Goal: Navigation & Orientation: Find specific page/section

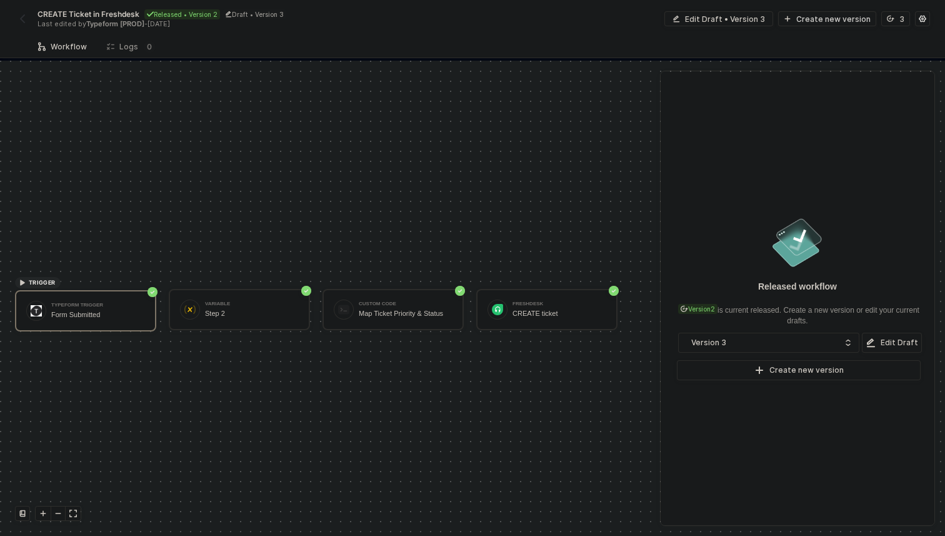
scroll to position [23, 0]
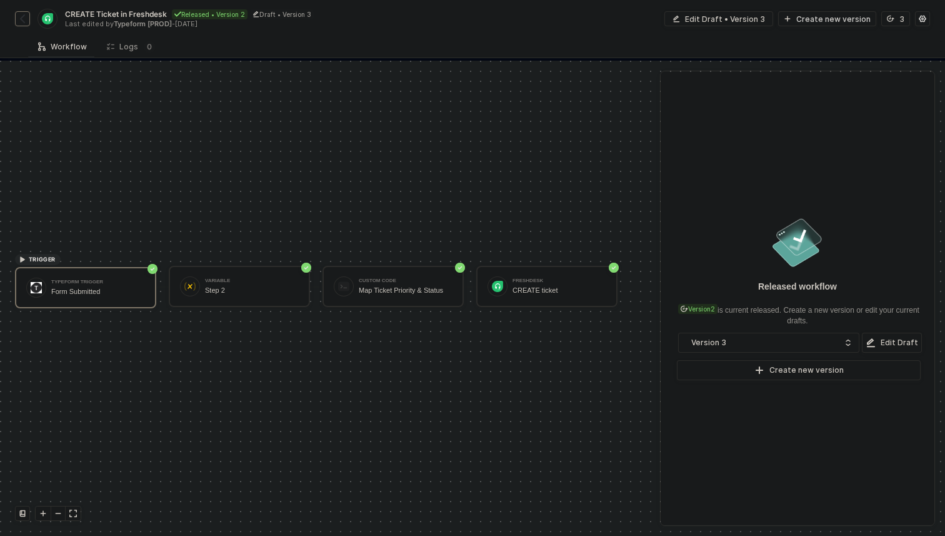
click at [24, 22] on img "button" at bounding box center [23, 19] width 10 height 10
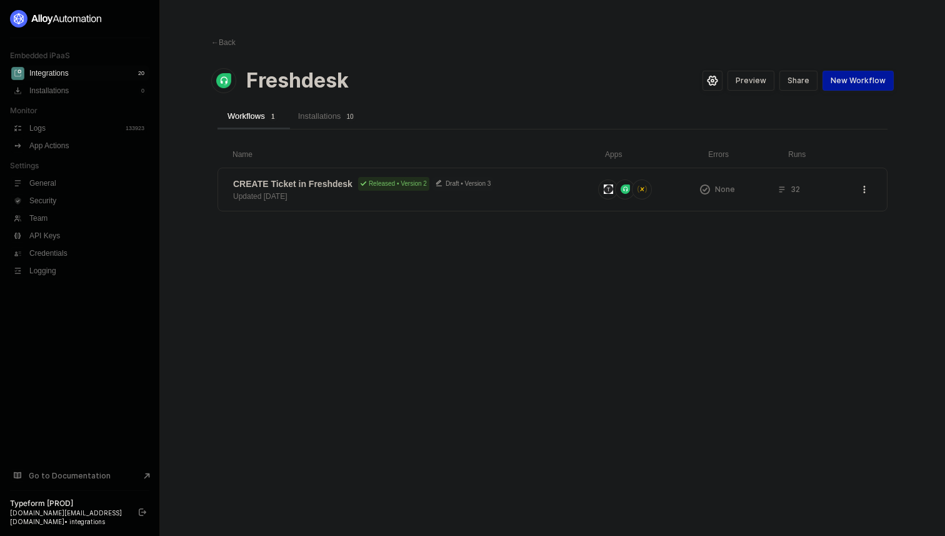
click at [208, 44] on div "← Back Freshdesk Preview Share New Workflow Workflows 1 Installations 1 0 Name …" at bounding box center [552, 268] width 713 height 536
click at [219, 44] on span "←" at bounding box center [215, 42] width 8 height 9
